Goal: Obtain resource: Download file/media

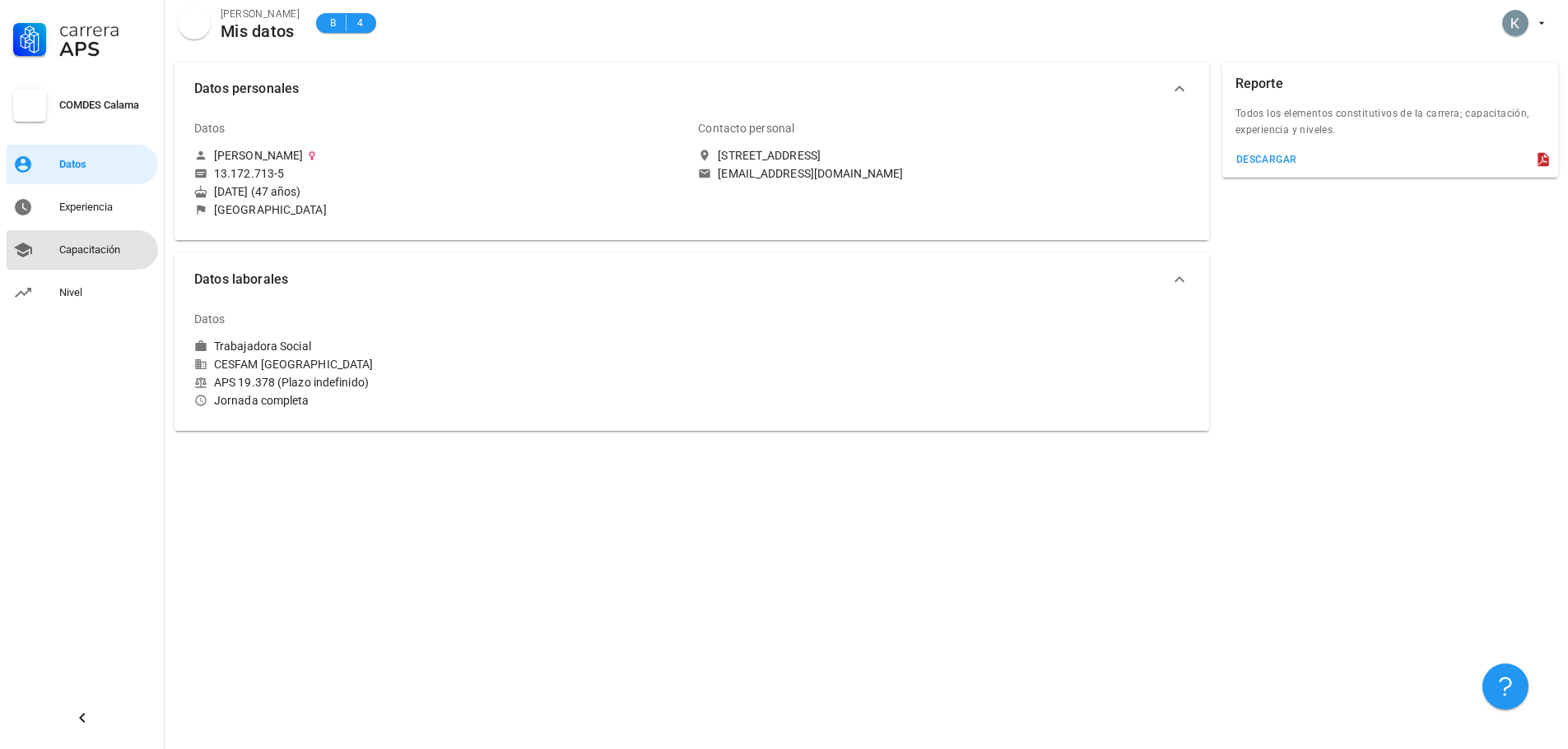
click at [84, 245] on div "Capacitación" at bounding box center [105, 250] width 93 height 13
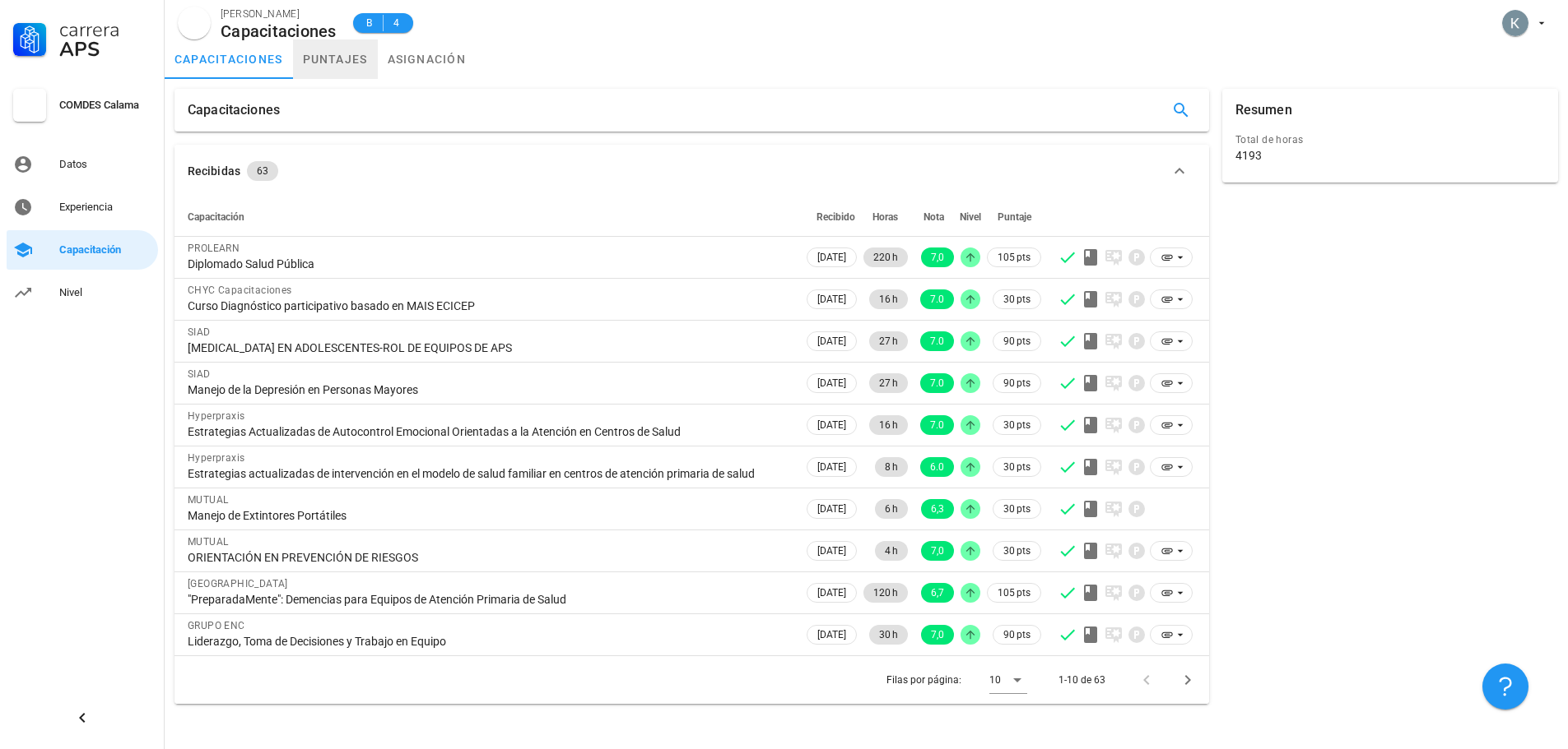
click at [334, 58] on link "puntajes" at bounding box center [335, 59] width 85 height 39
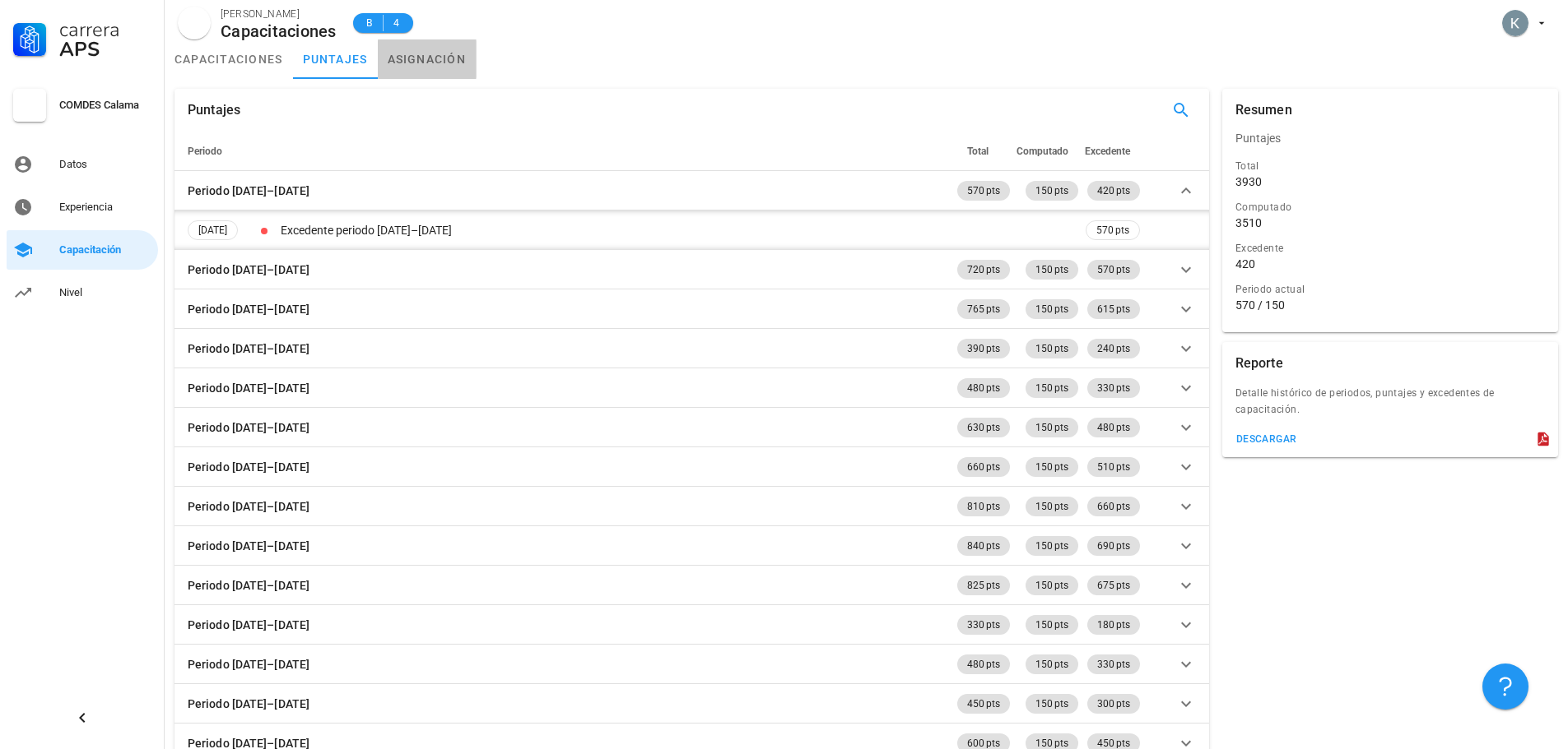
click at [417, 57] on link "asignación" at bounding box center [427, 59] width 99 height 39
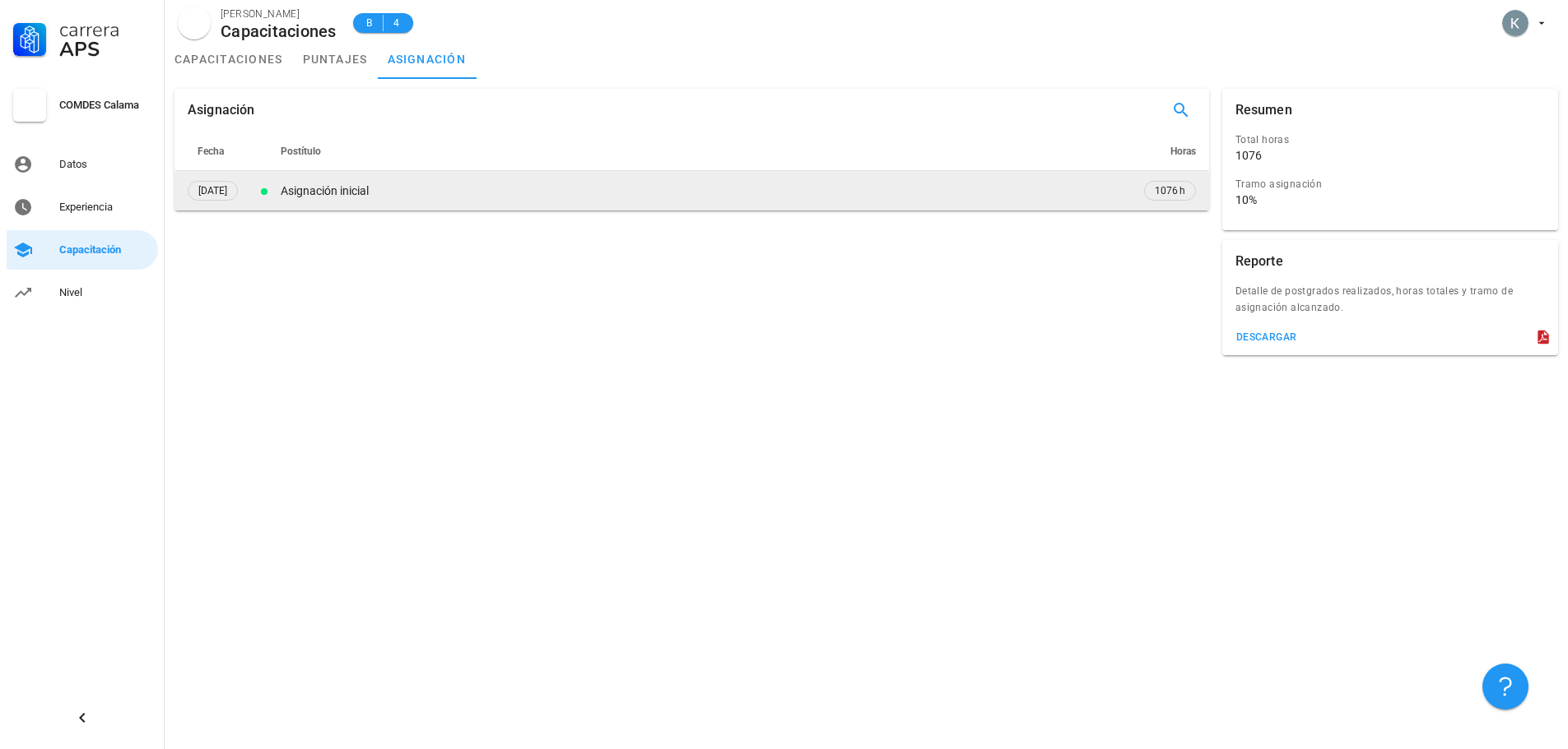
click at [360, 191] on div "Asignación inicial" at bounding box center [704, 191] width 847 height 17
click at [1162, 192] on span "1076 h" at bounding box center [1170, 191] width 31 height 17
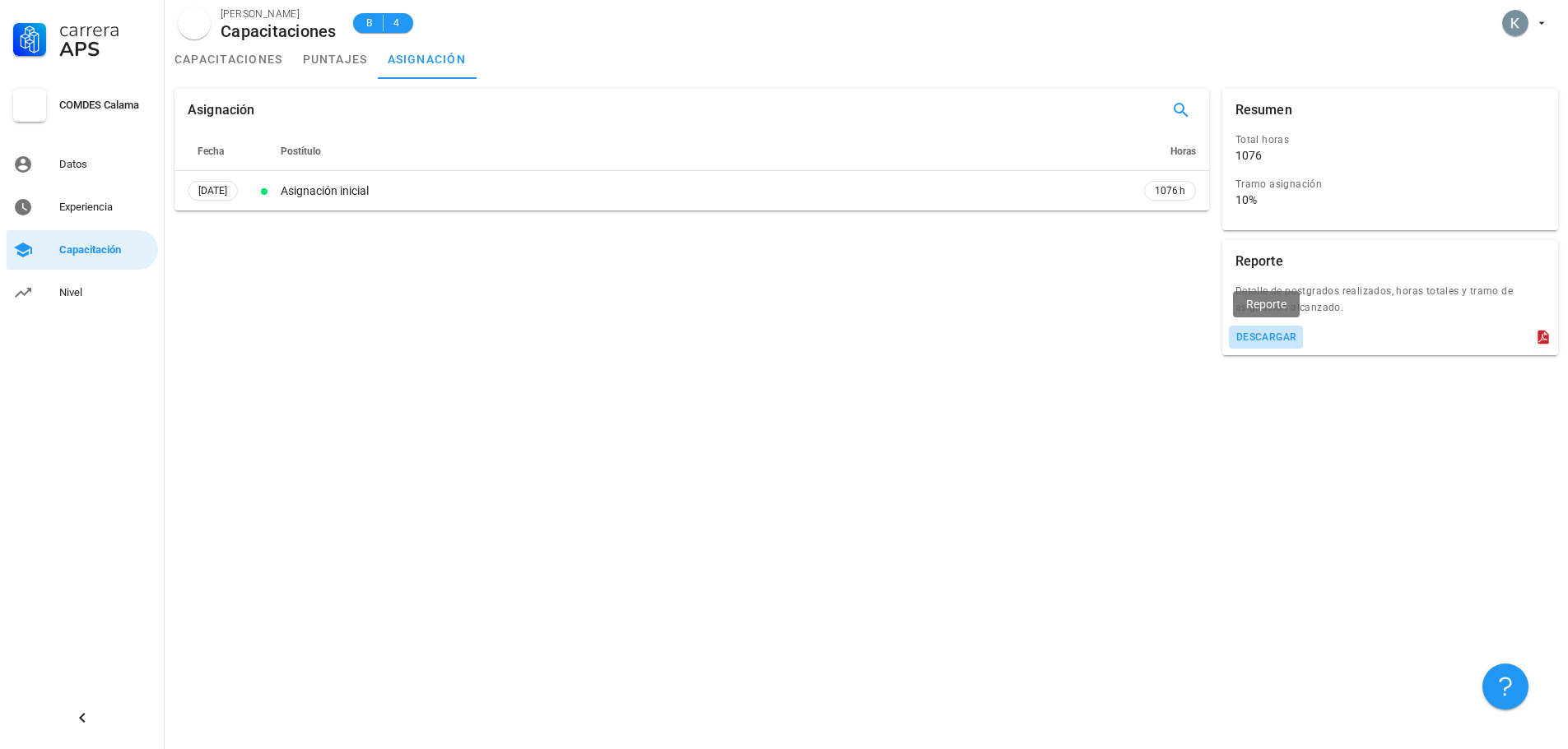
click at [1259, 336] on div "descargar" at bounding box center [1266, 337] width 62 height 11
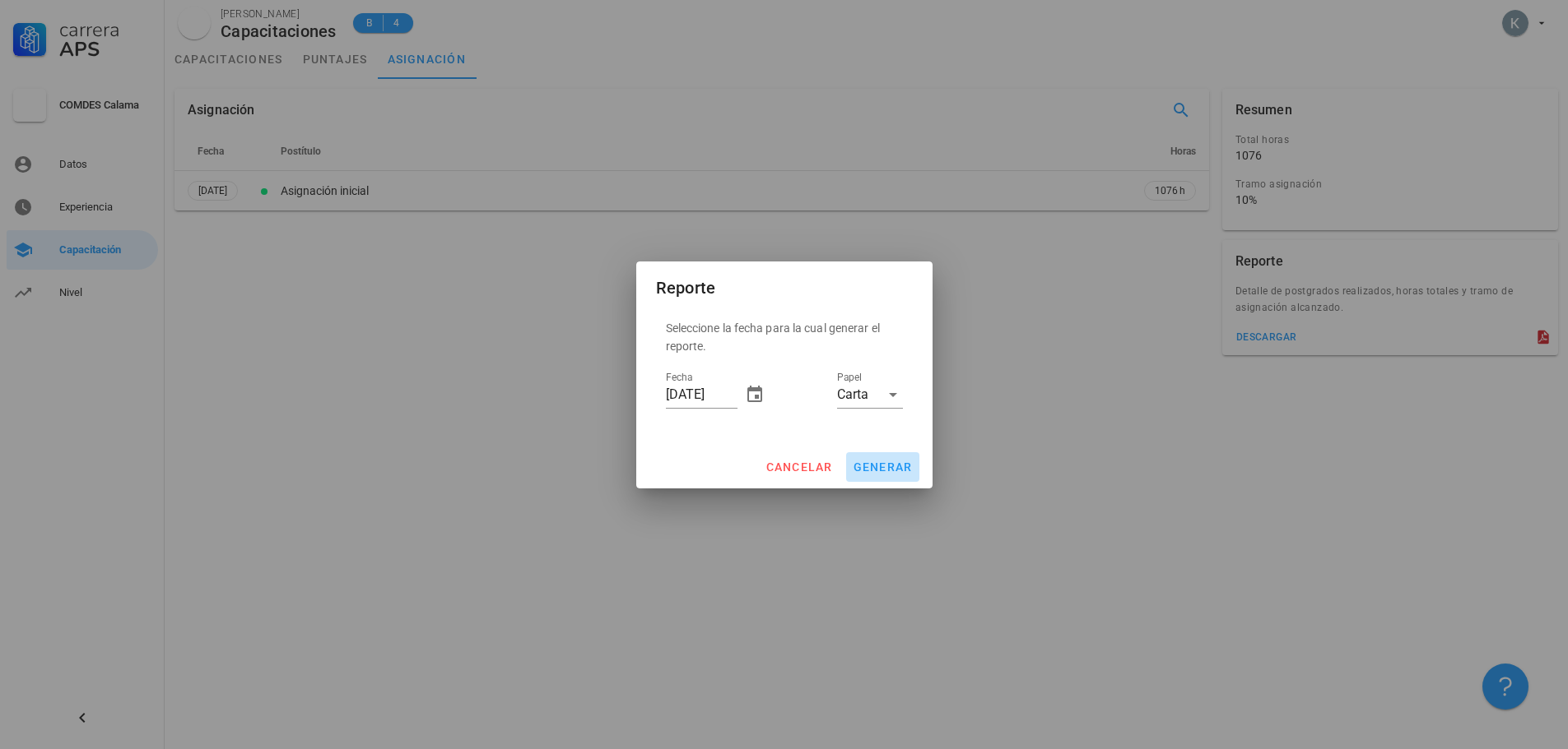
click at [889, 465] on span "generar" at bounding box center [882, 467] width 60 height 13
